Goal: Find specific page/section: Find specific page/section

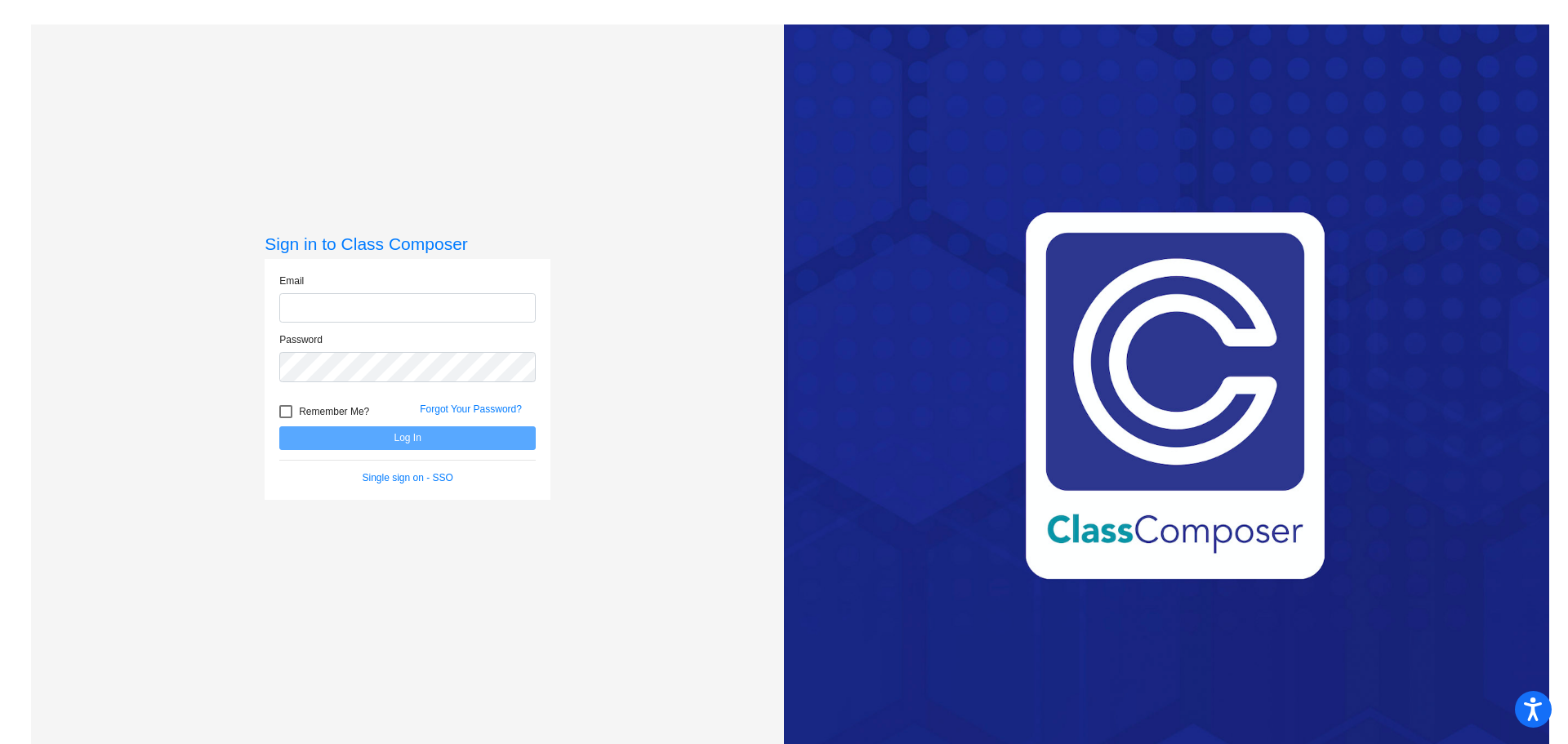
type input "[PERSON_NAME][EMAIL_ADDRESS][DOMAIN_NAME]"
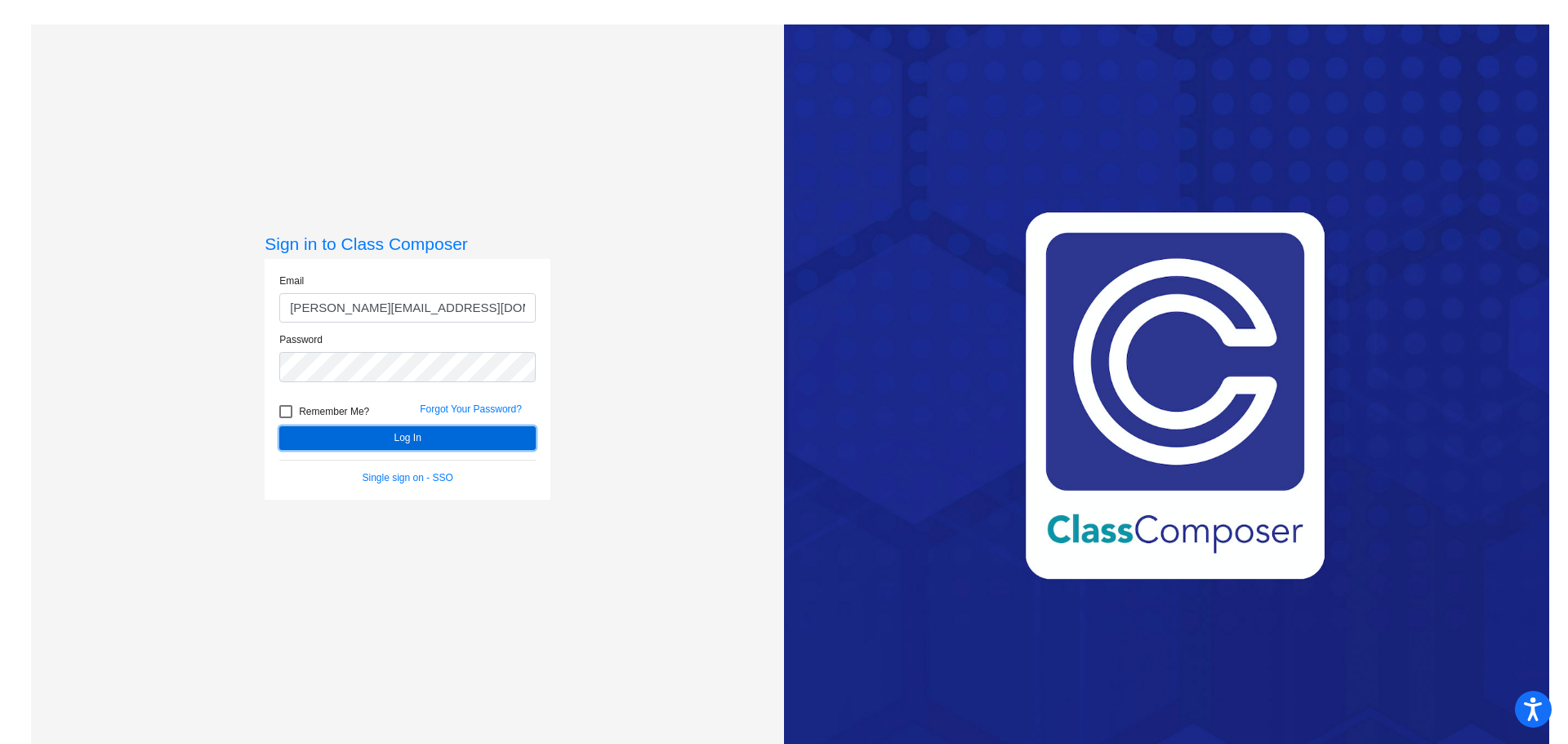
click at [408, 446] on button "Log In" at bounding box center [408, 438] width 257 height 24
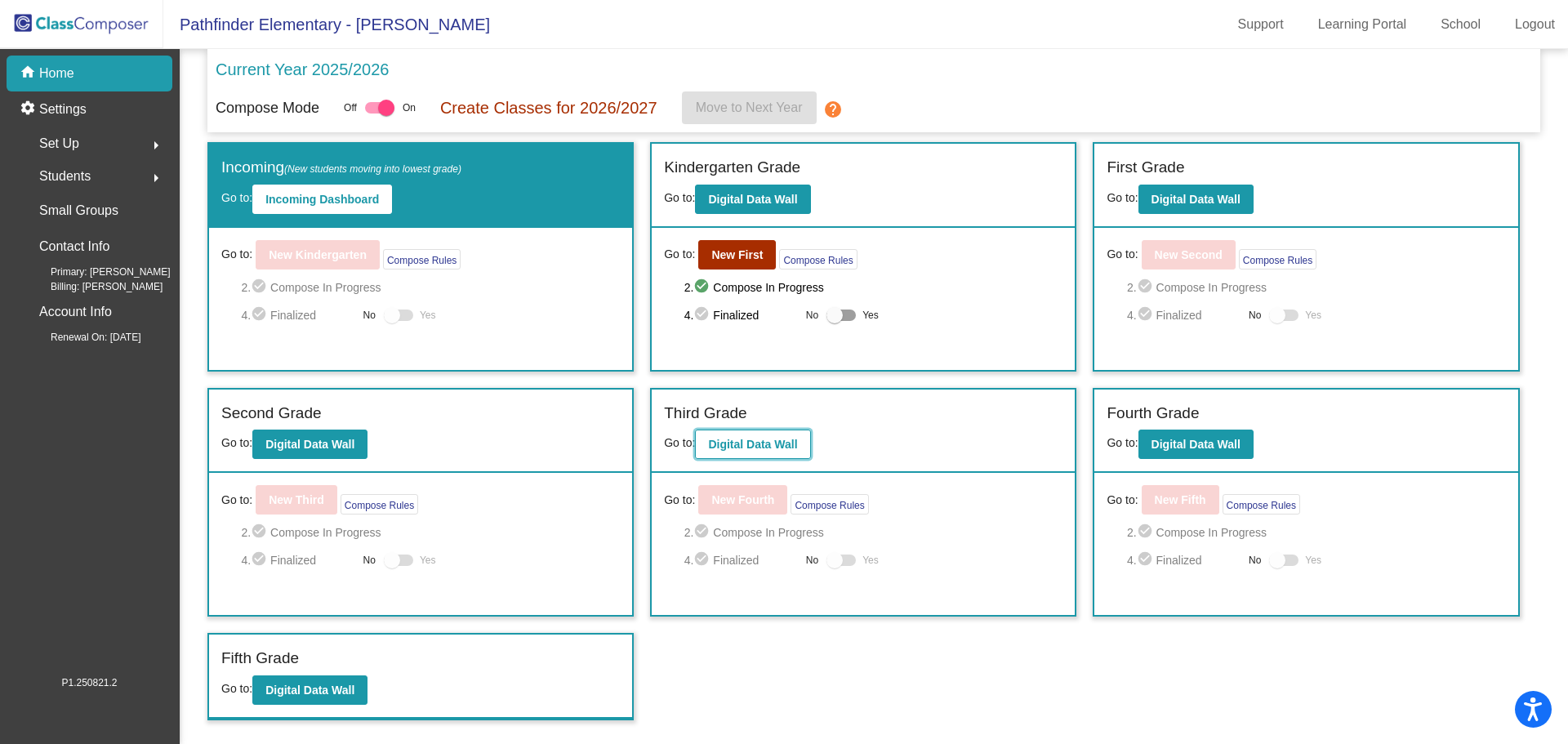
click at [721, 442] on b "Digital Data Wall" at bounding box center [753, 445] width 89 height 13
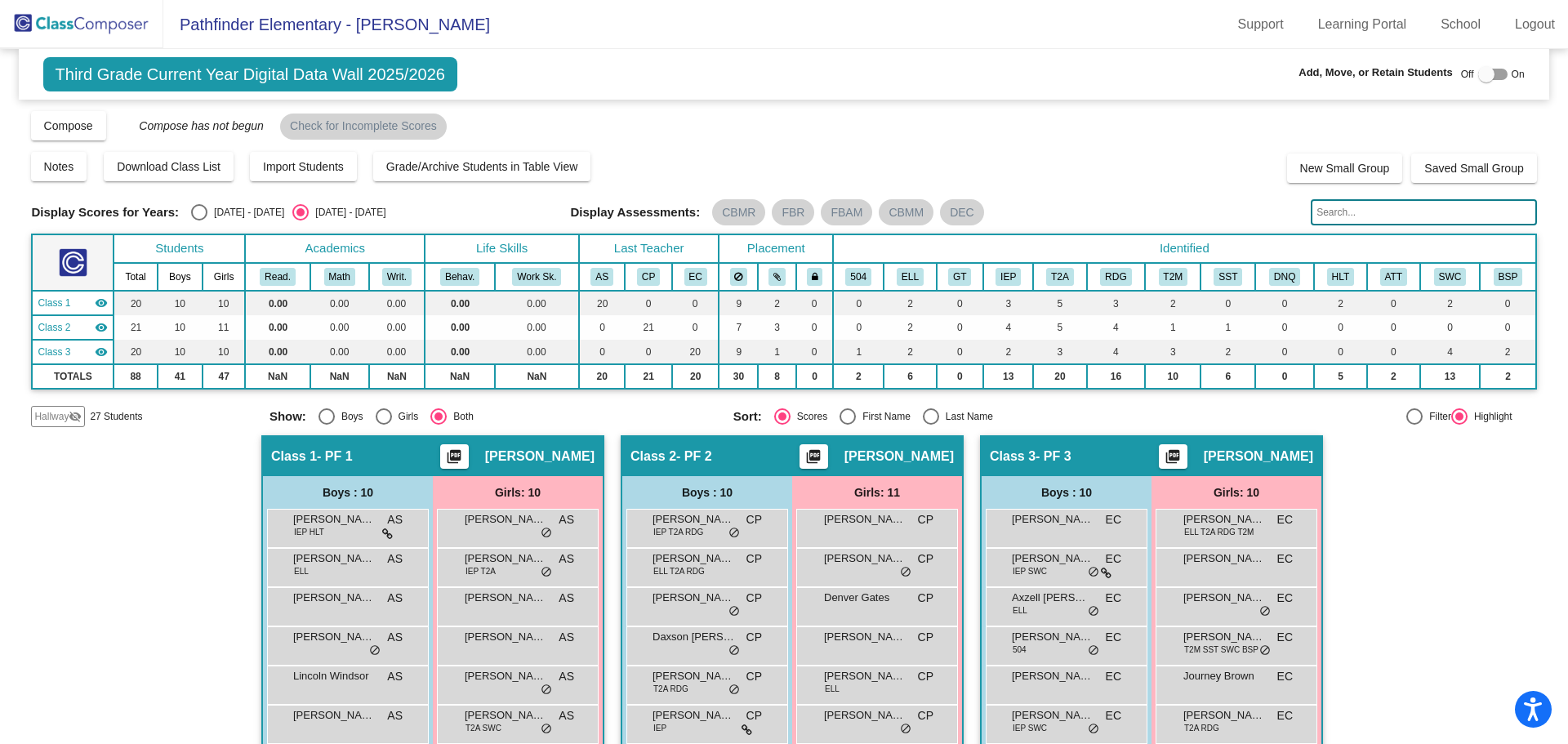
click at [1382, 209] on input "text" at bounding box center [1423, 212] width 225 height 26
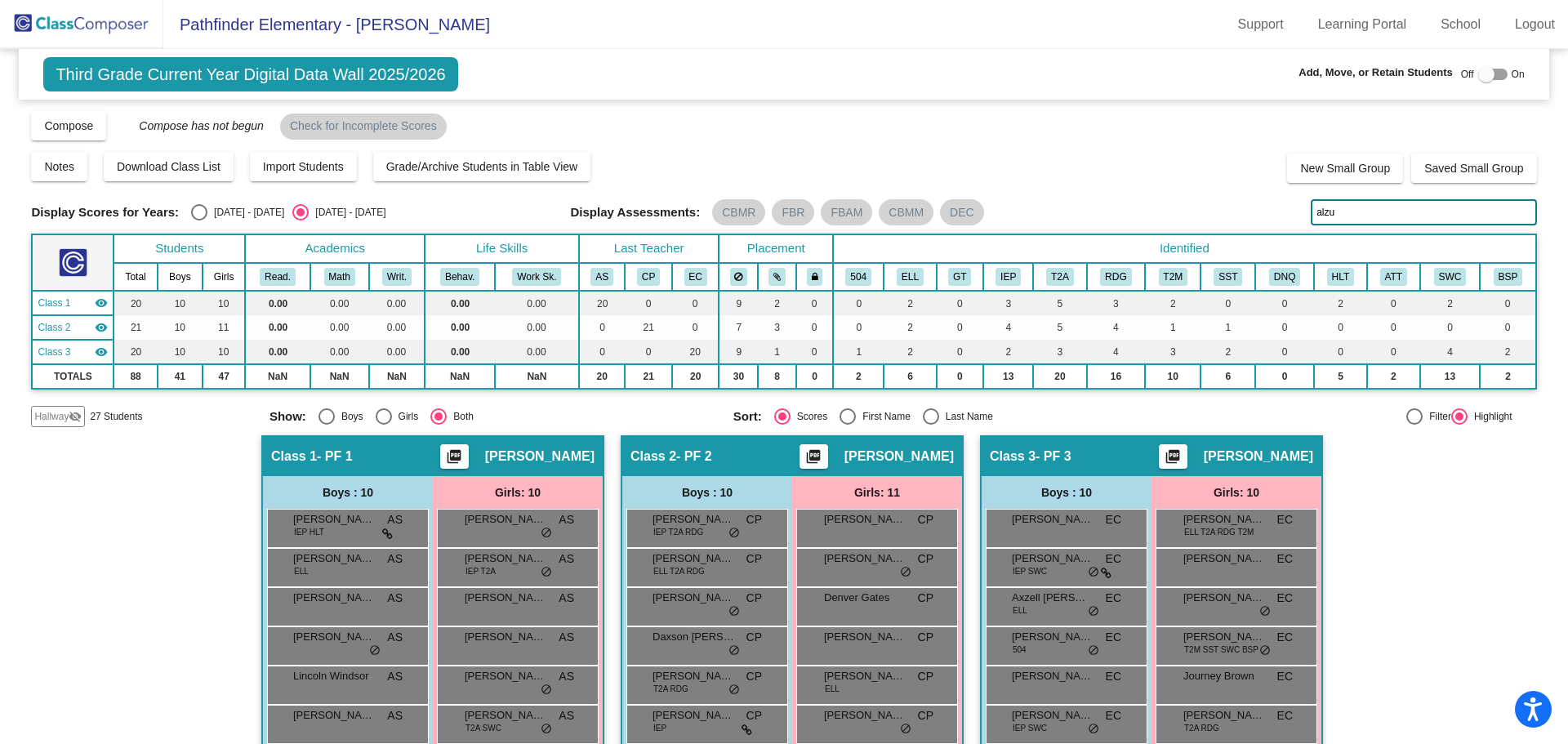
type input "alzu"
click at [70, 25] on img at bounding box center [82, 24] width 163 height 48
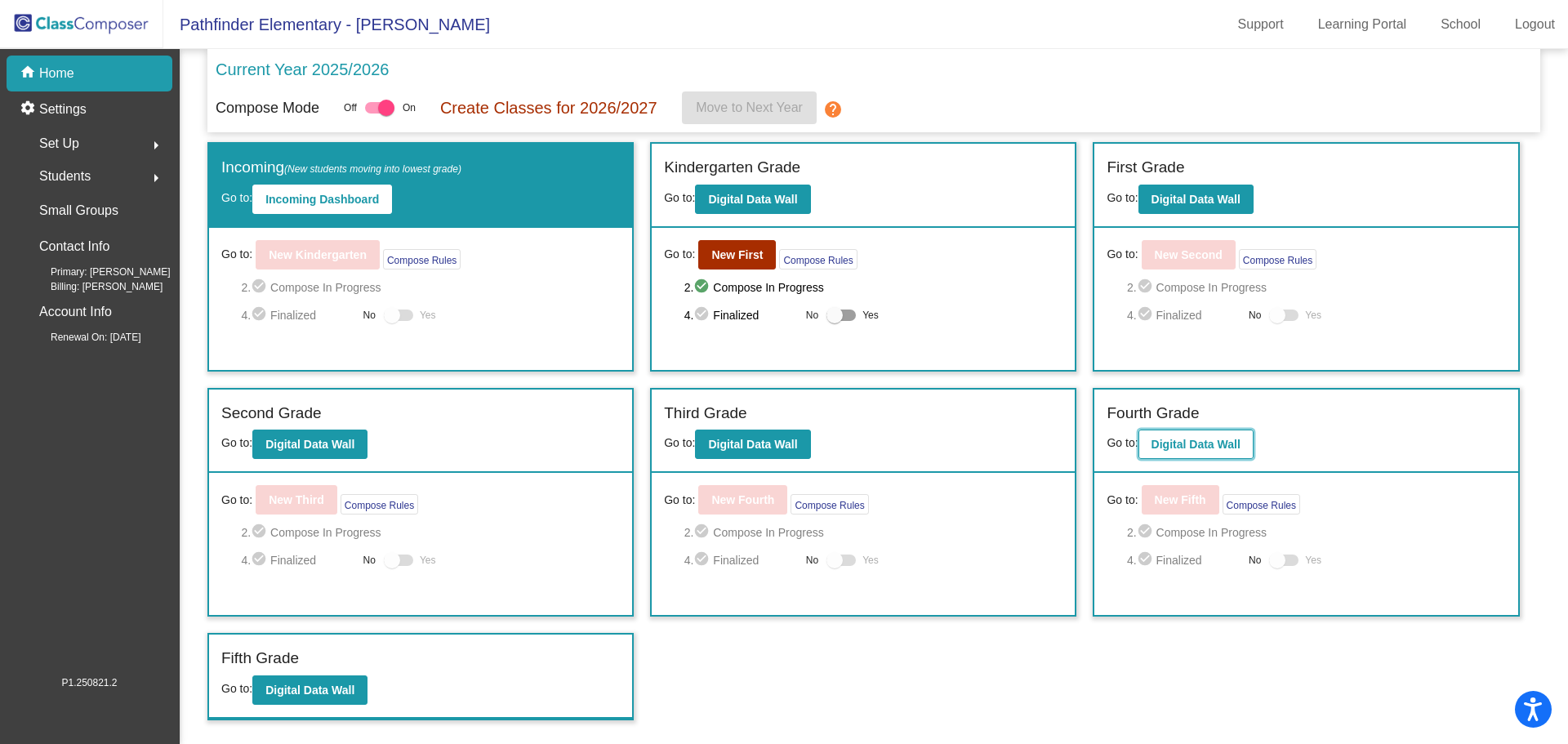
click at [1190, 449] on b "Digital Data Wall" at bounding box center [1196, 445] width 89 height 13
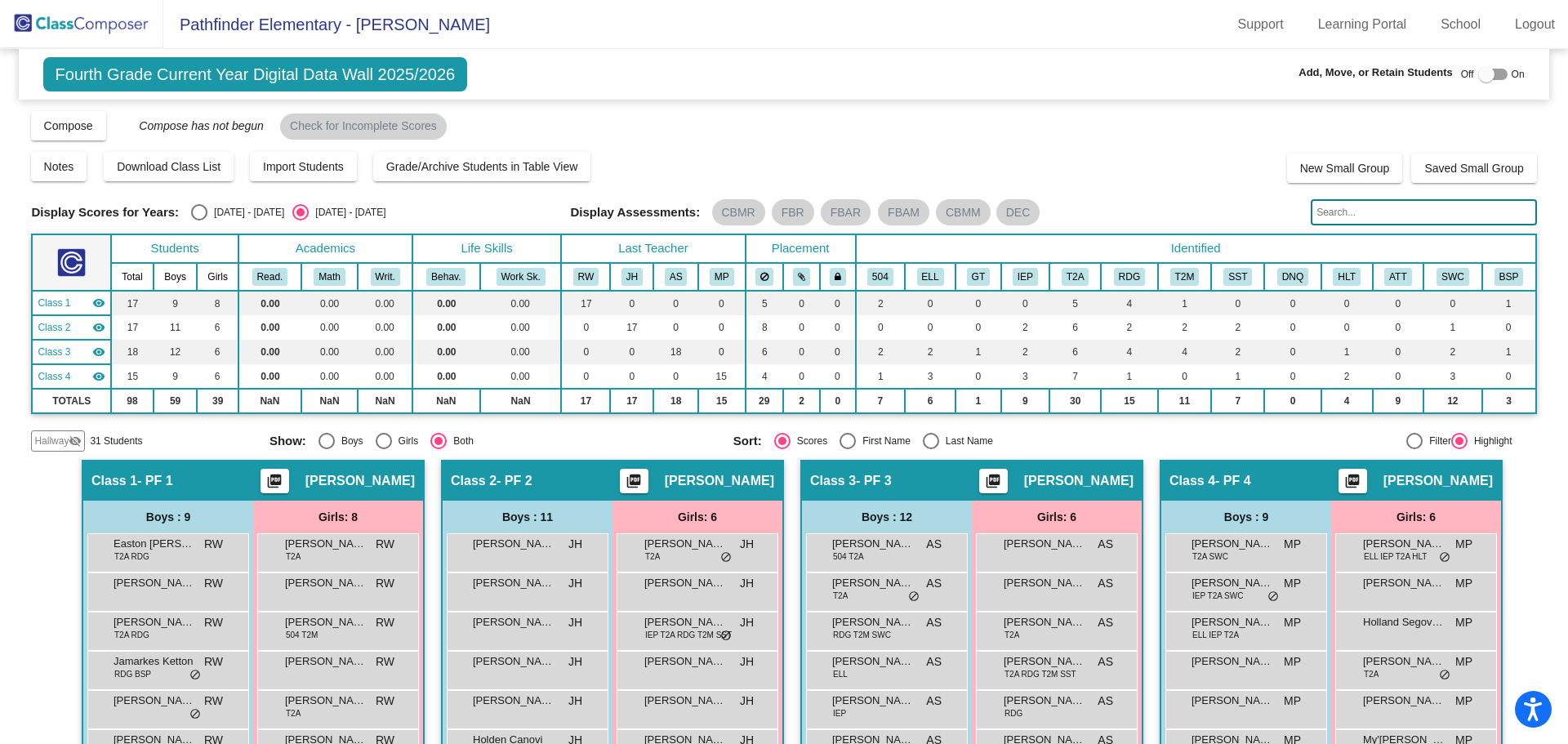
click at [1367, 221] on input "text" at bounding box center [1423, 212] width 225 height 26
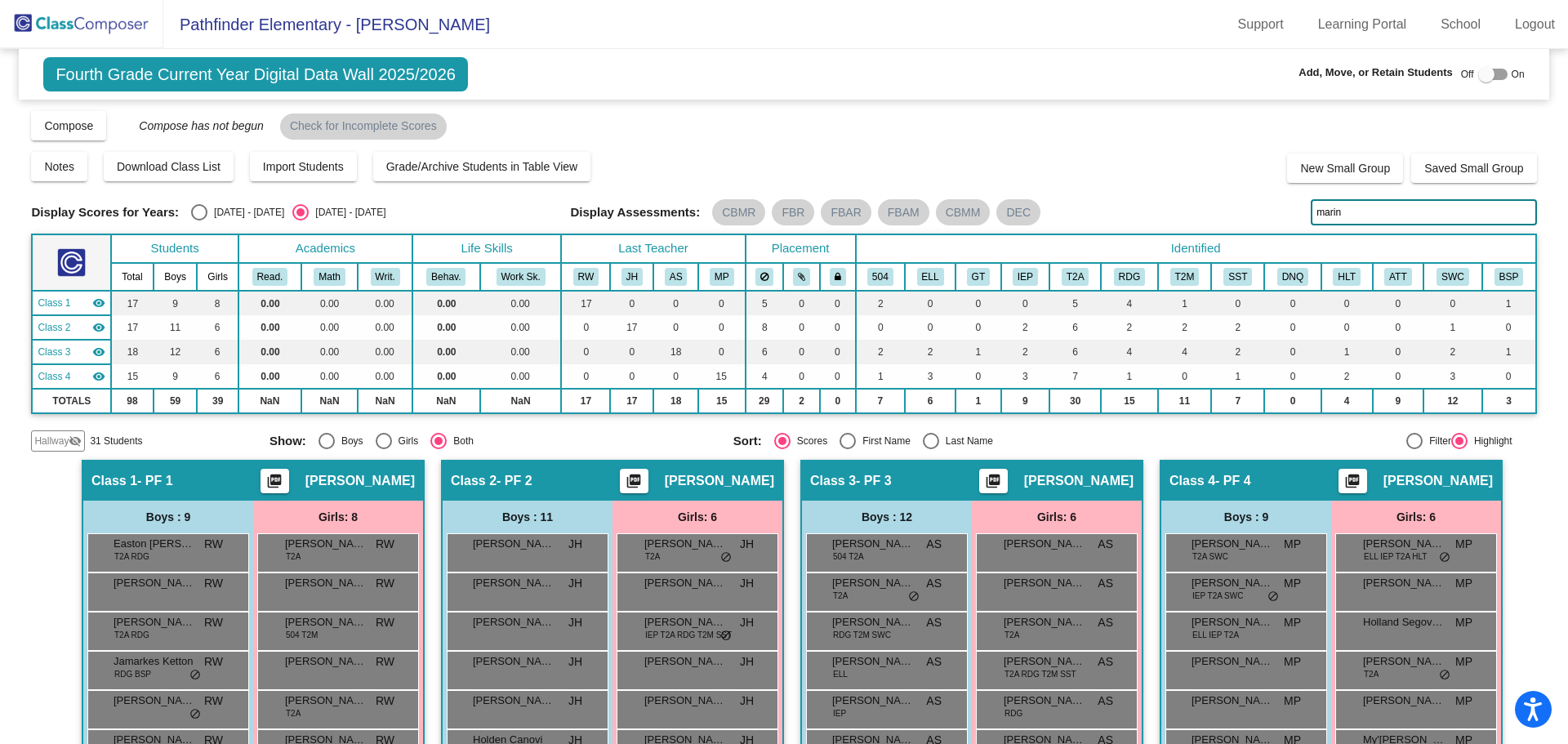
type input "marin"
click at [93, 28] on img at bounding box center [82, 24] width 163 height 48
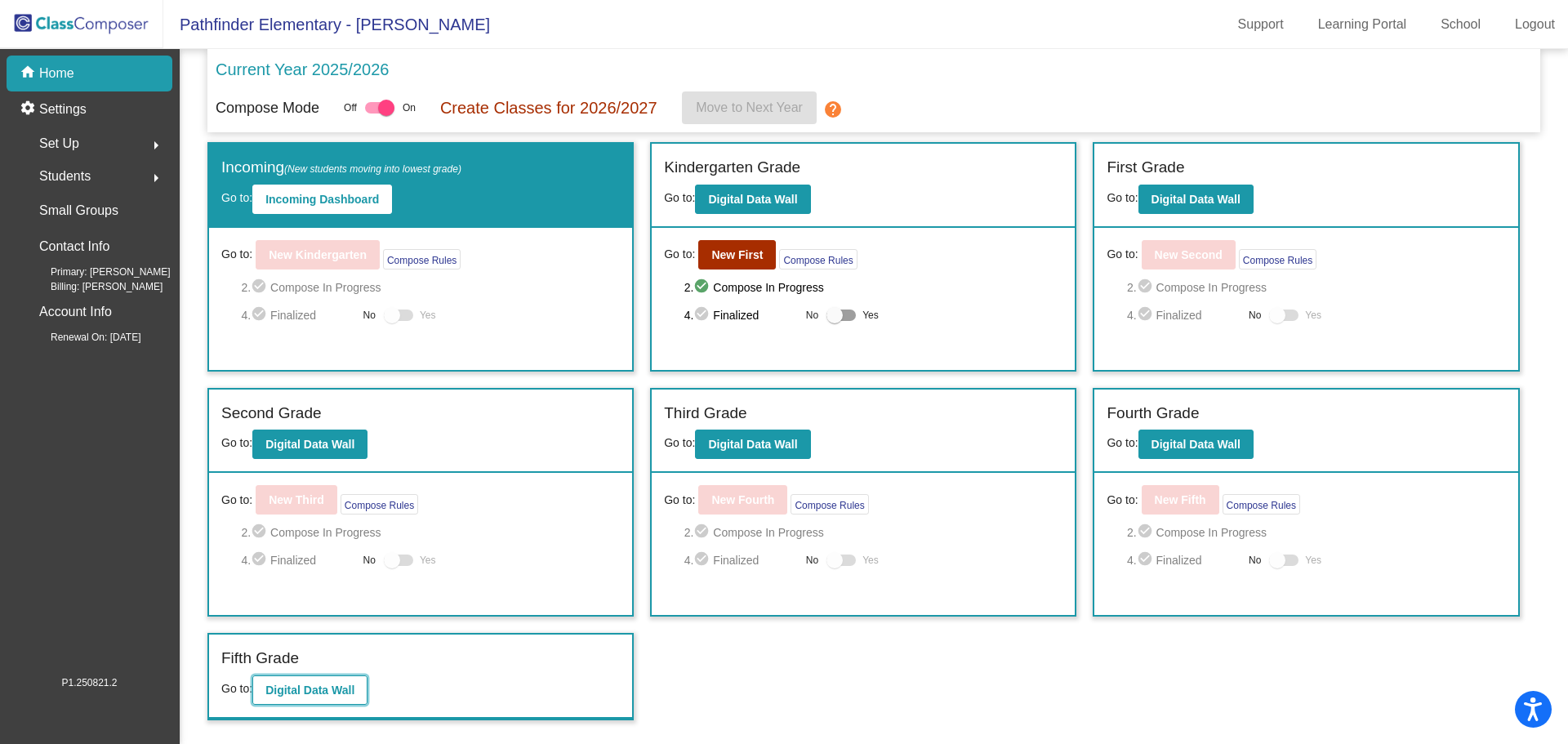
click at [326, 698] on button "Digital Data Wall" at bounding box center [310, 690] width 115 height 29
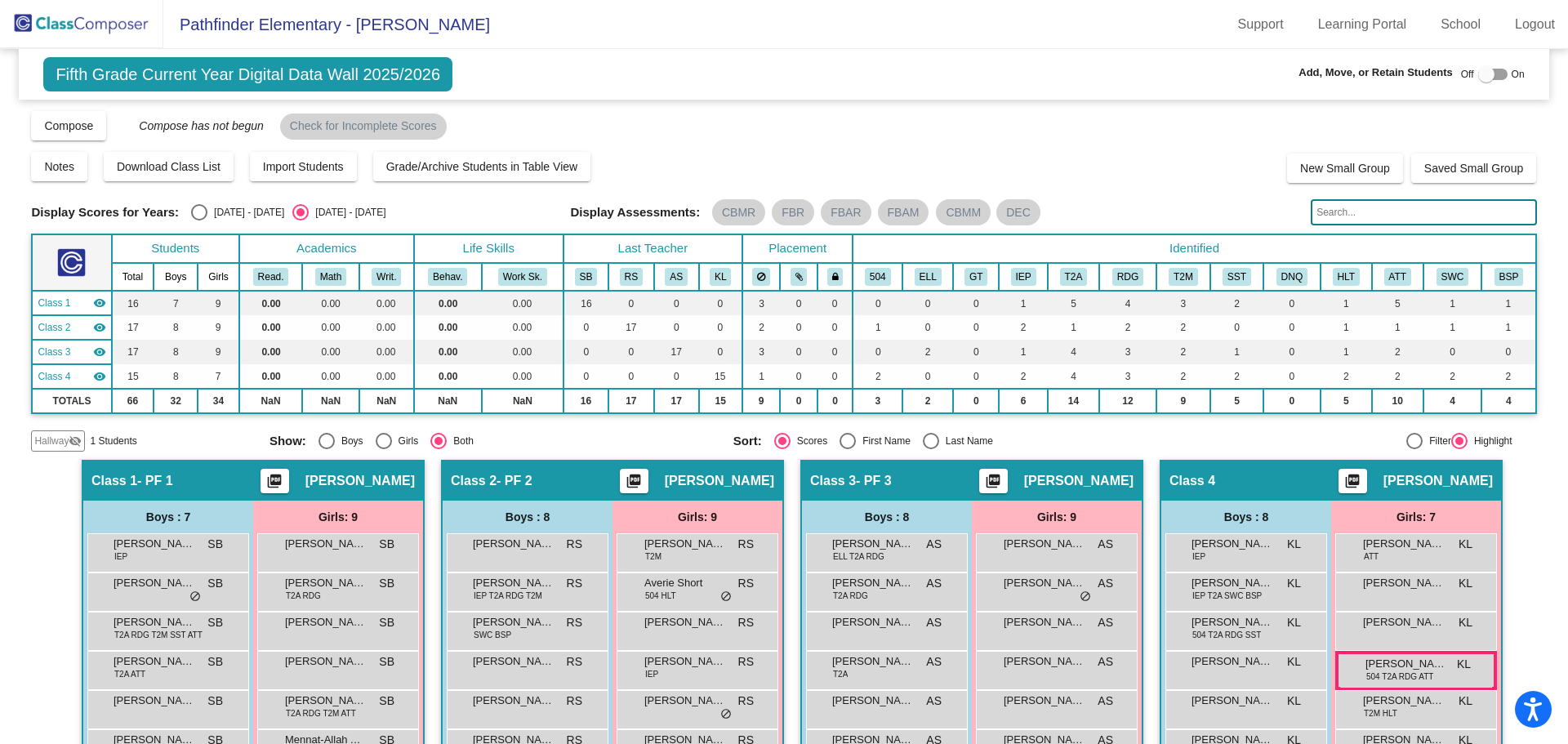
click at [1358, 211] on input "text" at bounding box center [1423, 212] width 225 height 26
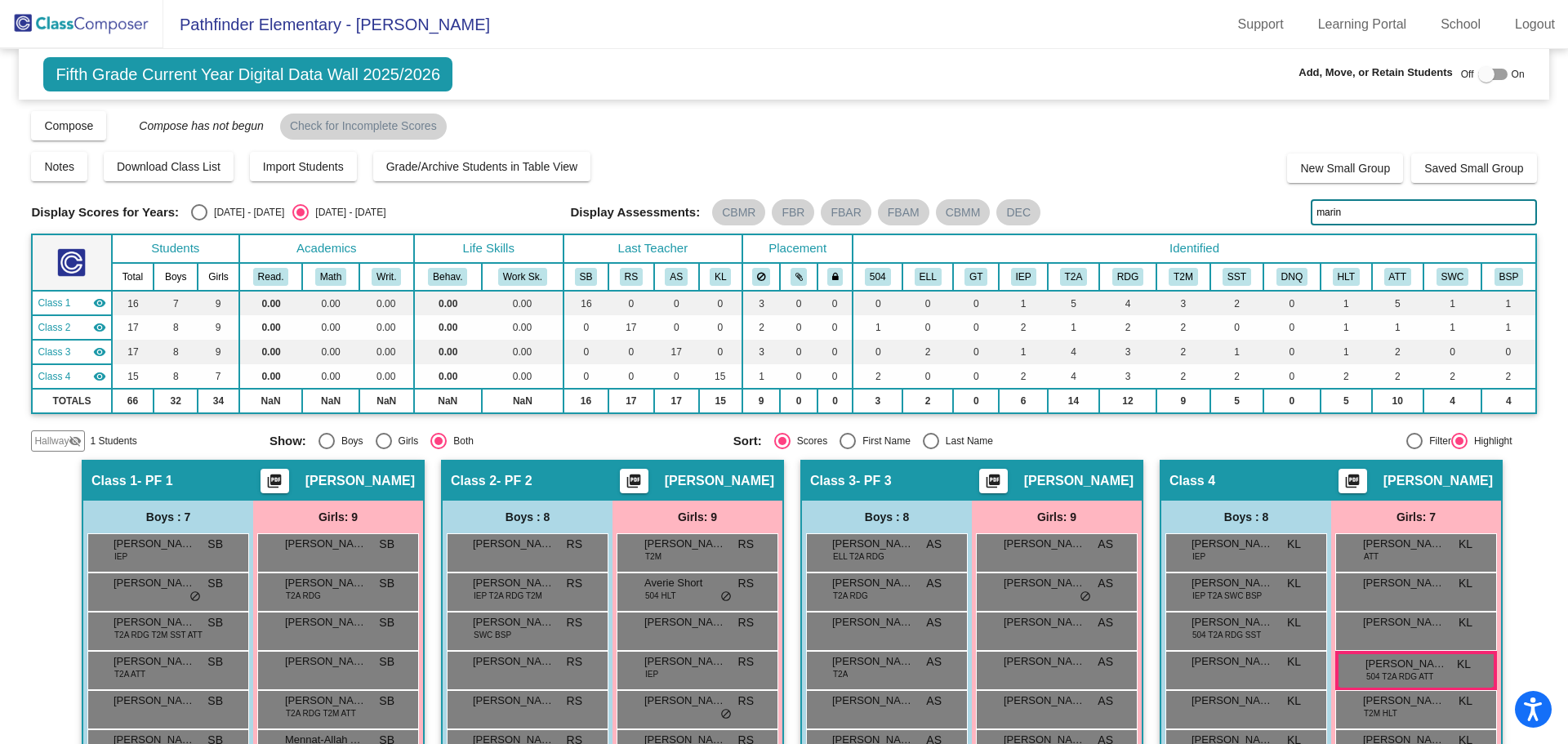
type input "marin"
click at [67, 25] on img at bounding box center [82, 24] width 163 height 48
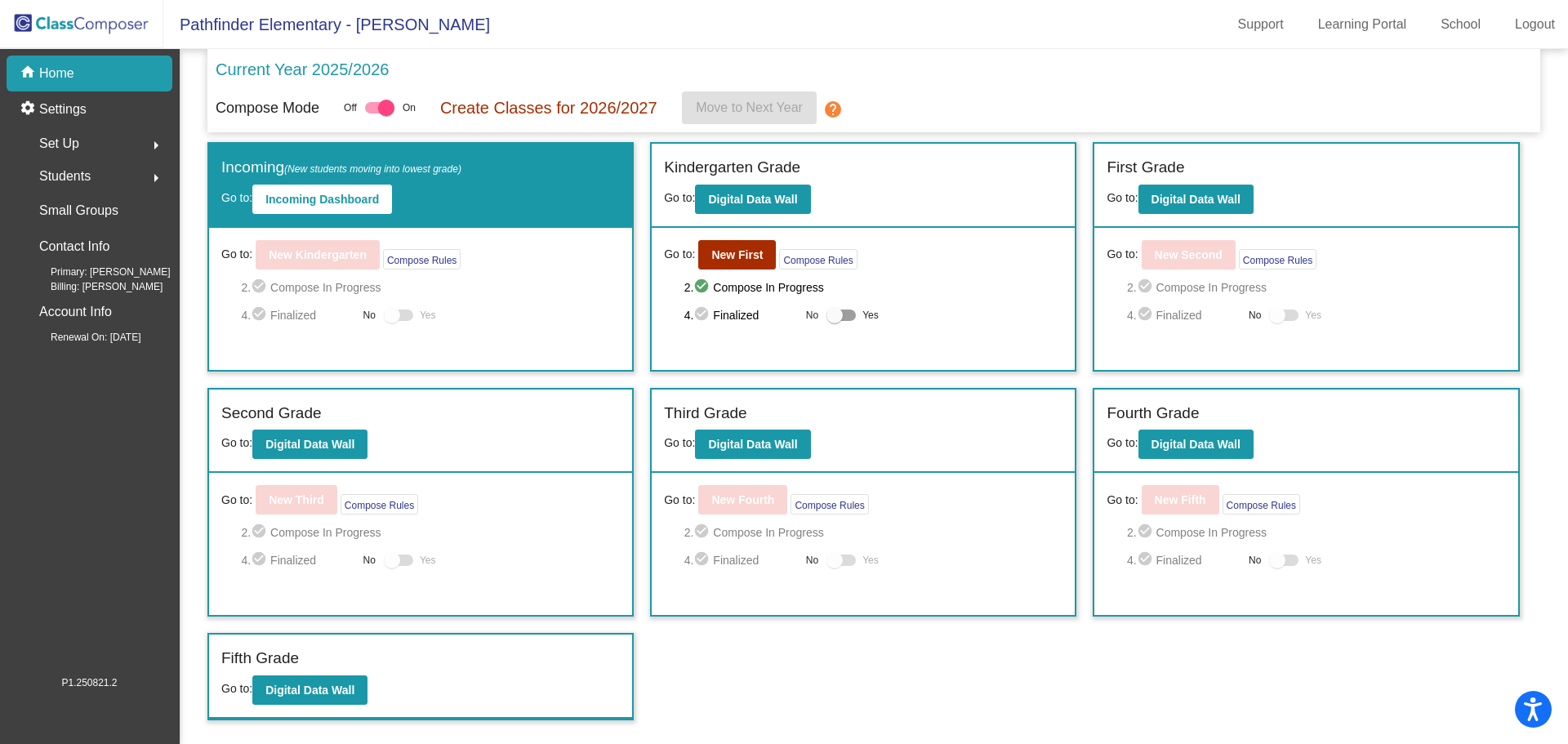
click at [880, 80] on div "Current Year 2025/2026" at bounding box center [873, 74] width 1316 height 34
click at [1326, 449] on div "Fourth Grade Go to: Digital Data Wall" at bounding box center [1306, 431] width 423 height 85
